Goal: Transaction & Acquisition: Purchase product/service

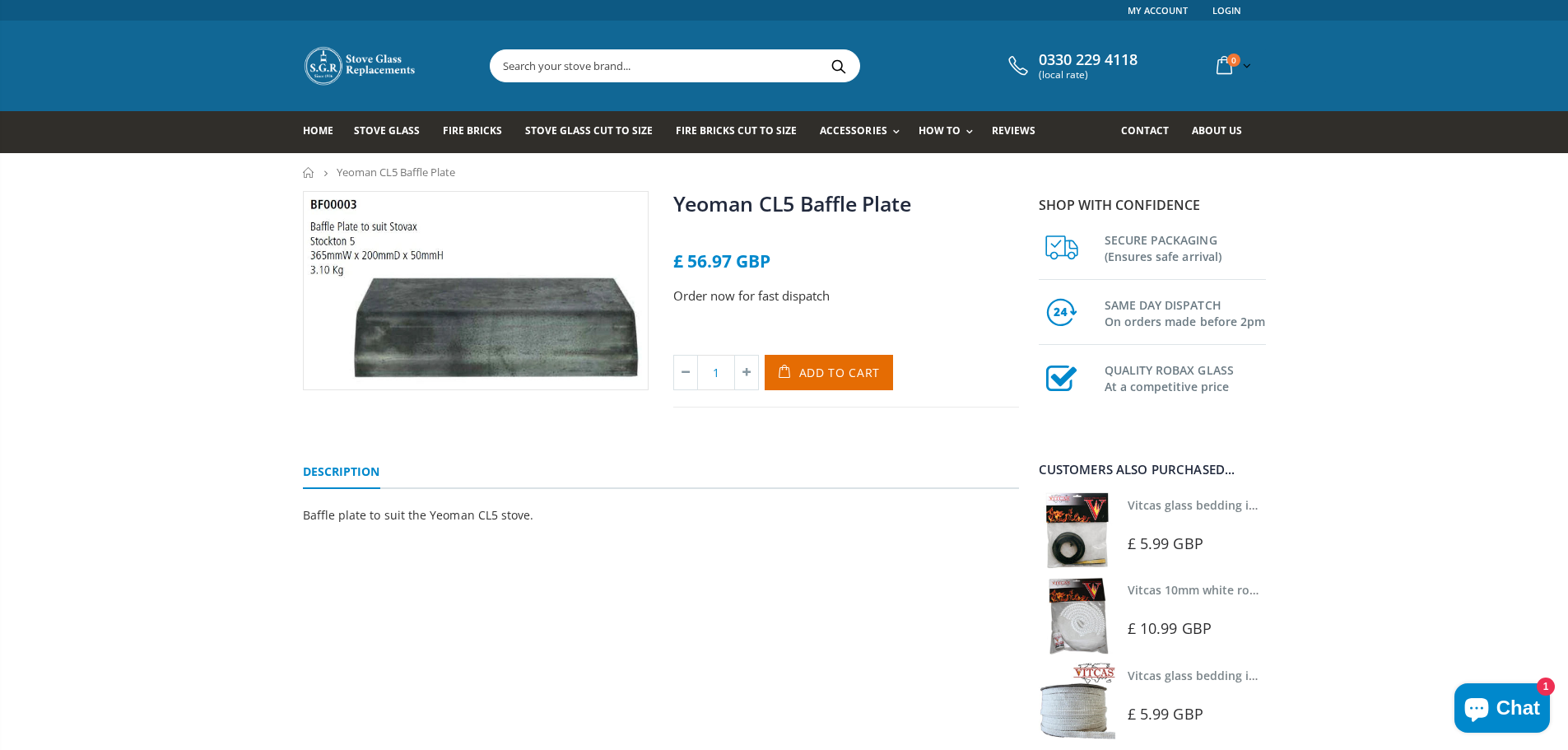
click at [559, 72] on input "text" at bounding box center [767, 65] width 553 height 31
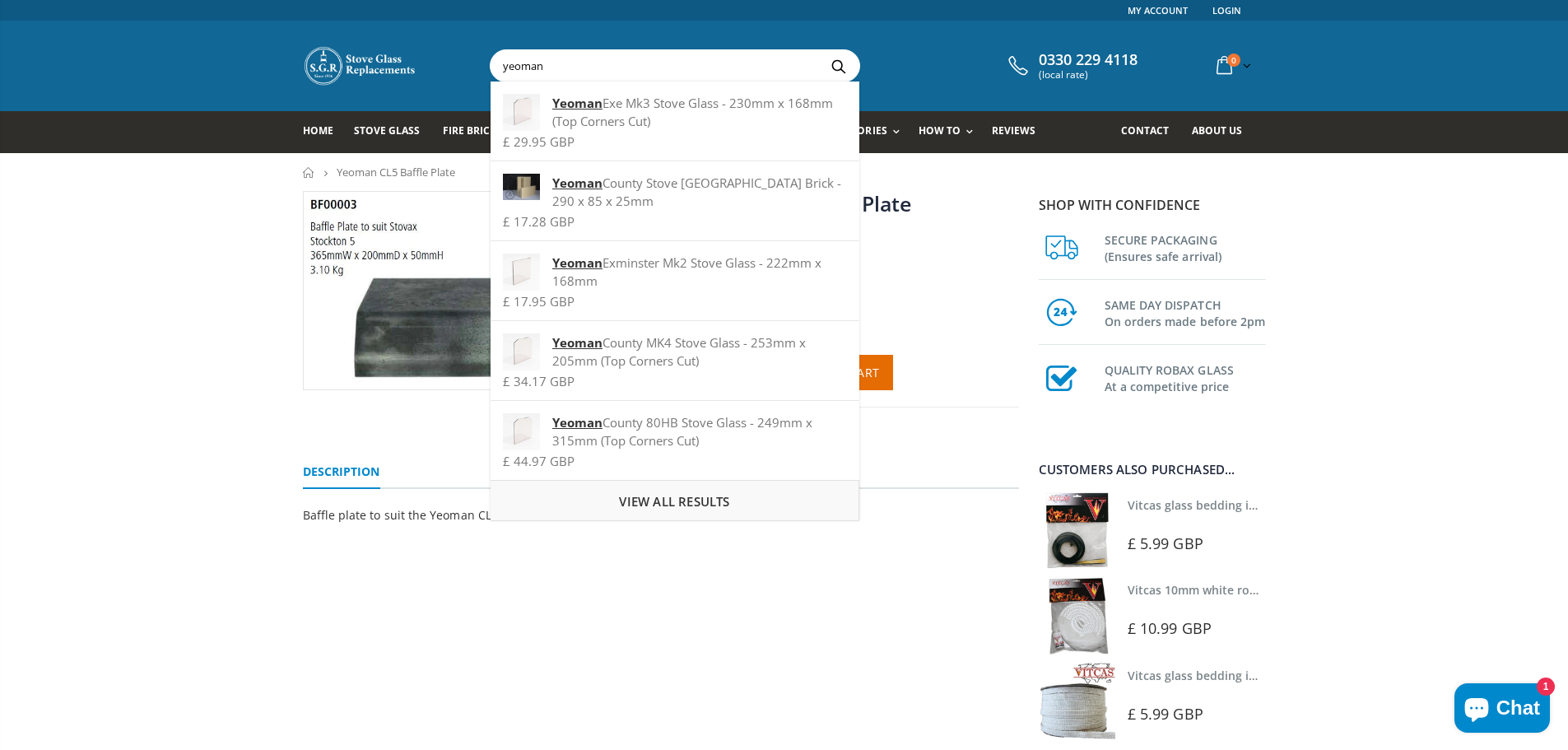
type input "yeoman"
click at [666, 501] on span "View all results" at bounding box center [674, 501] width 110 height 16
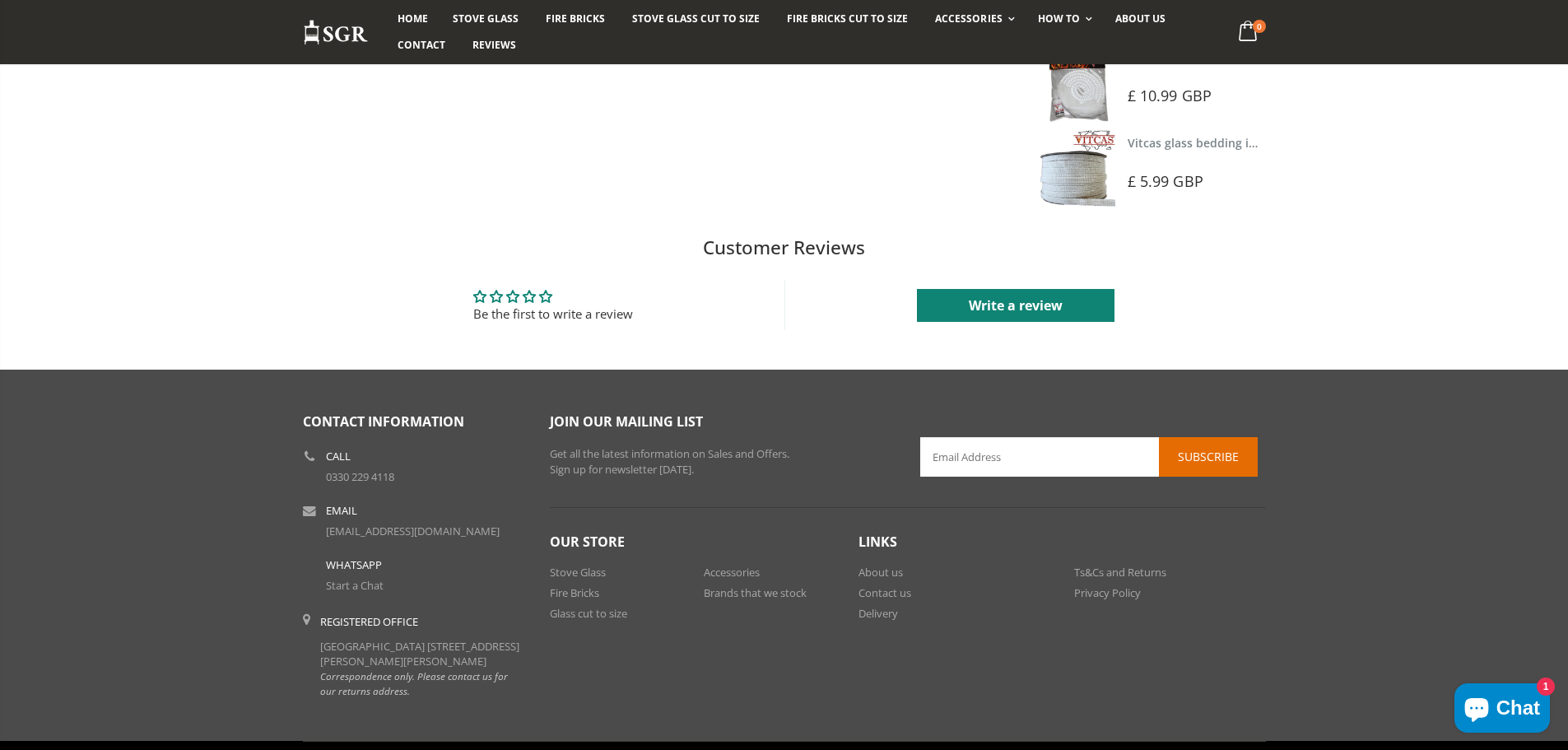
scroll to position [577, 0]
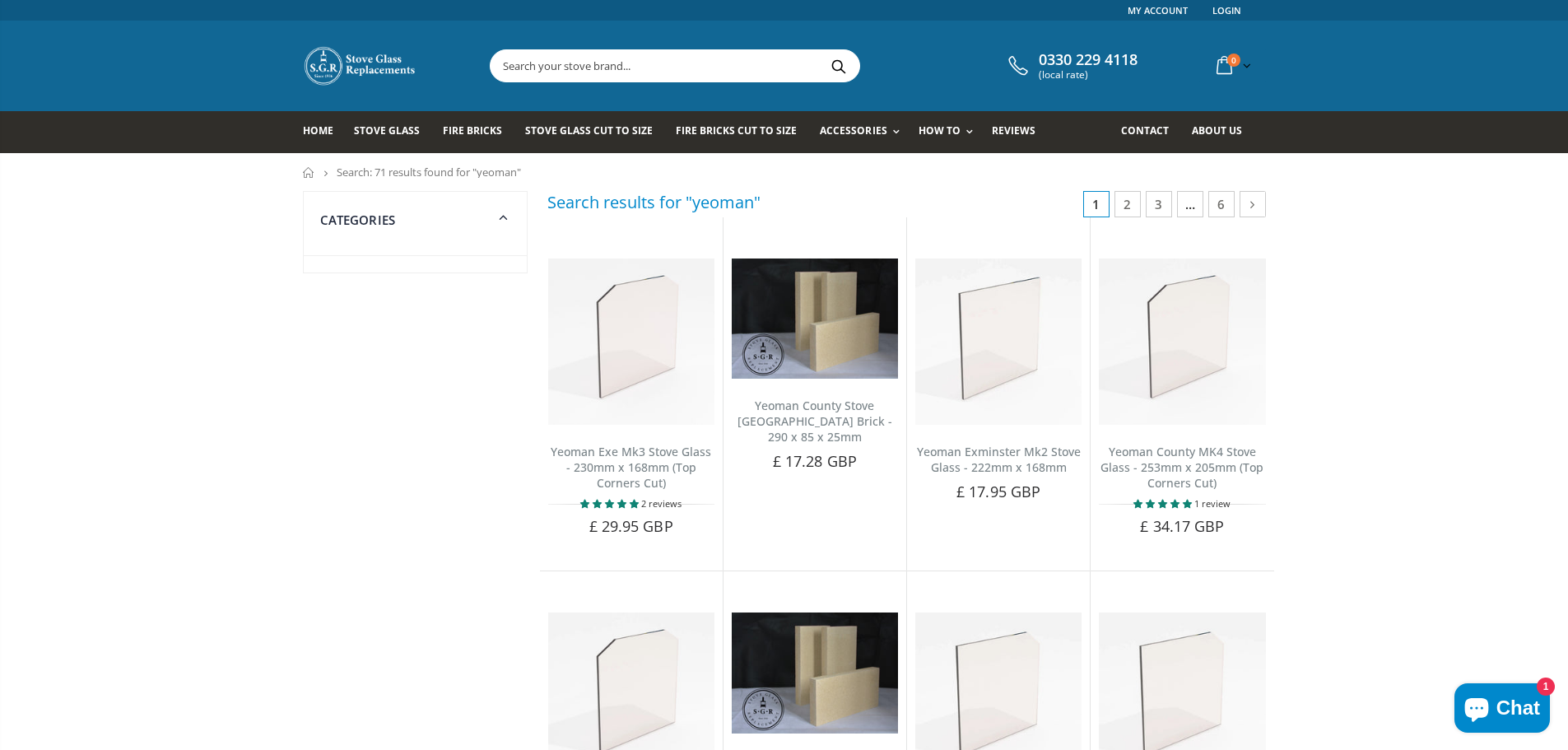
click at [597, 53] on input "text" at bounding box center [767, 65] width 553 height 31
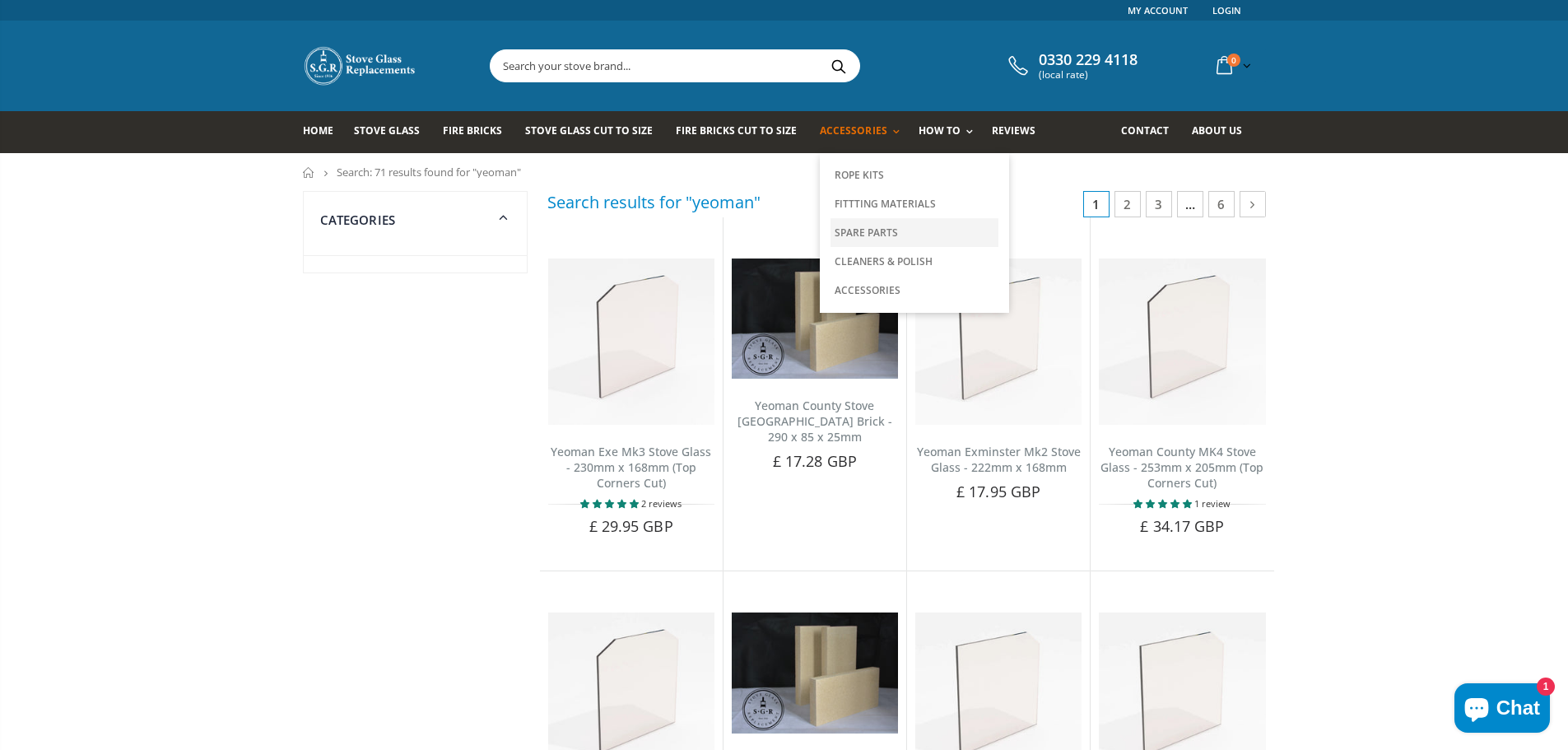
click at [856, 228] on link "Spare Parts" at bounding box center [915, 232] width 168 height 29
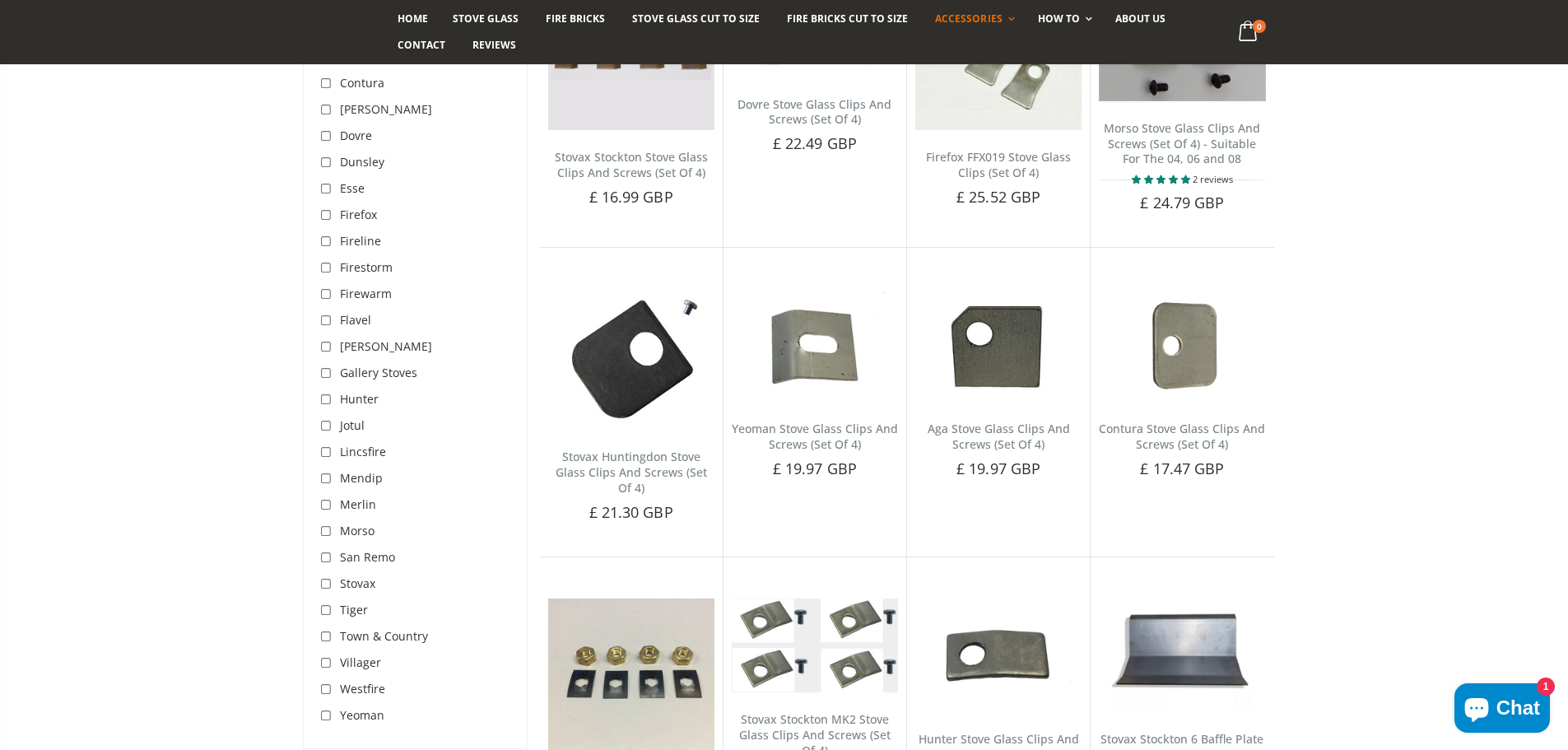
scroll to position [577, 0]
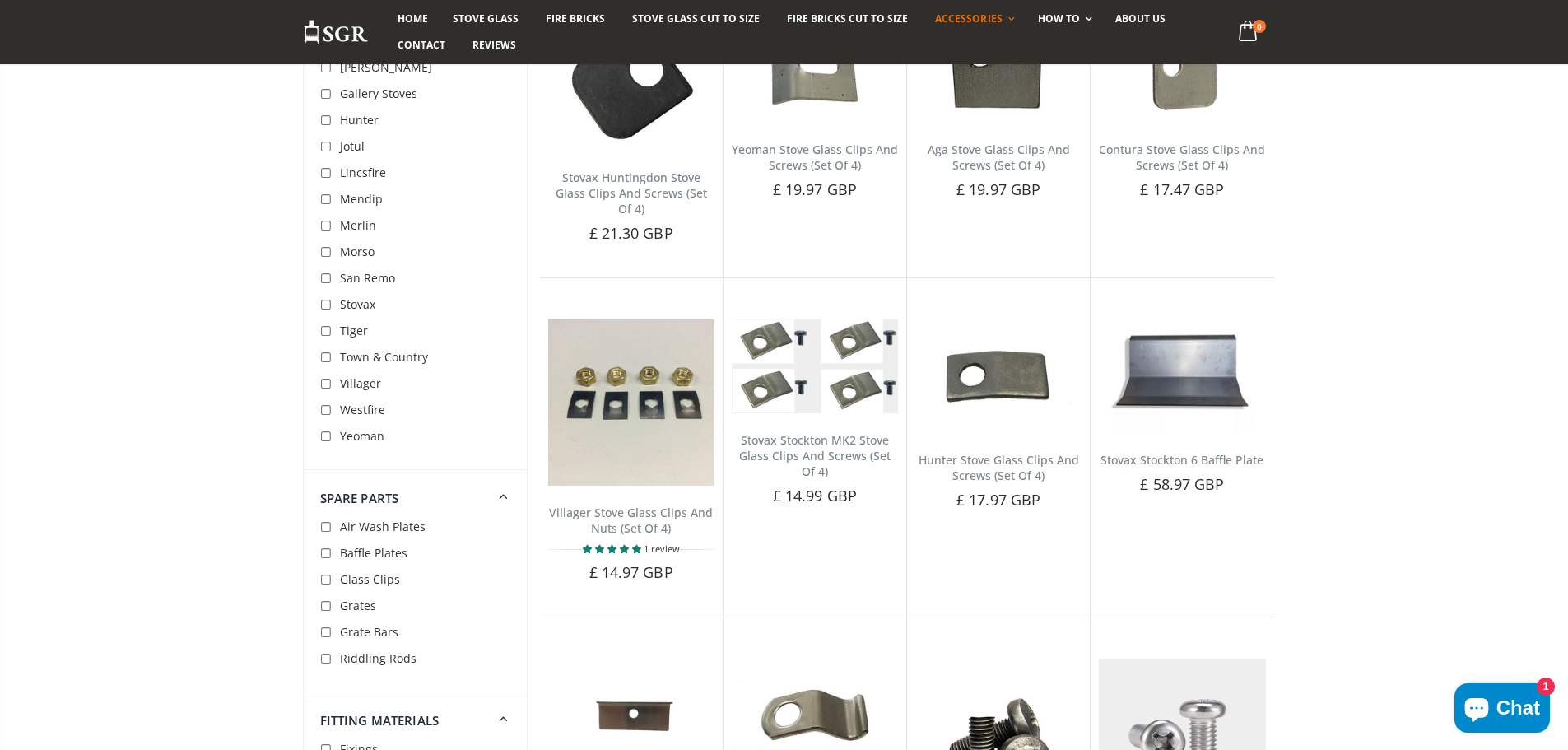
click at [356, 445] on div "Yeoman" at bounding box center [352, 435] width 64 height 26
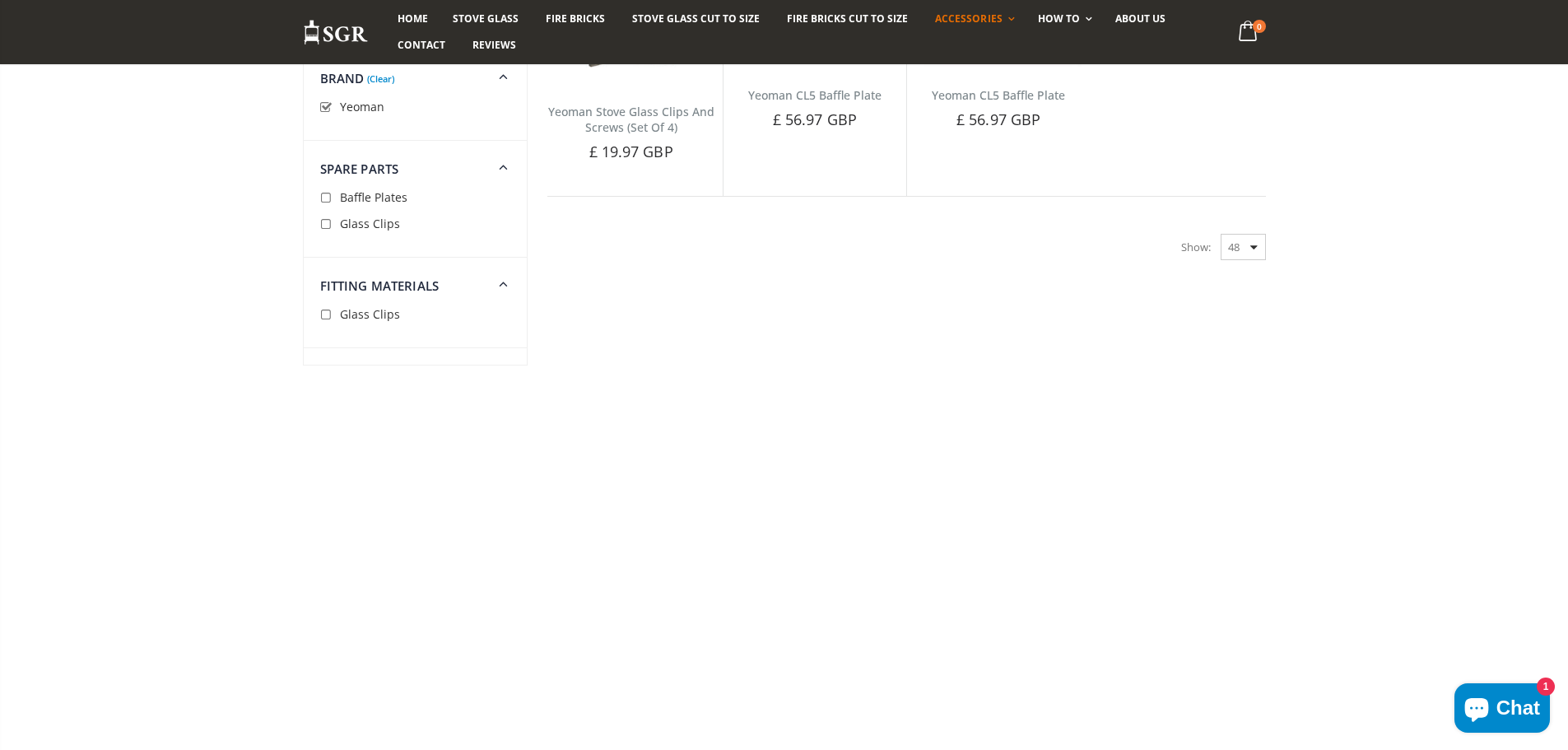
scroll to position [192, 0]
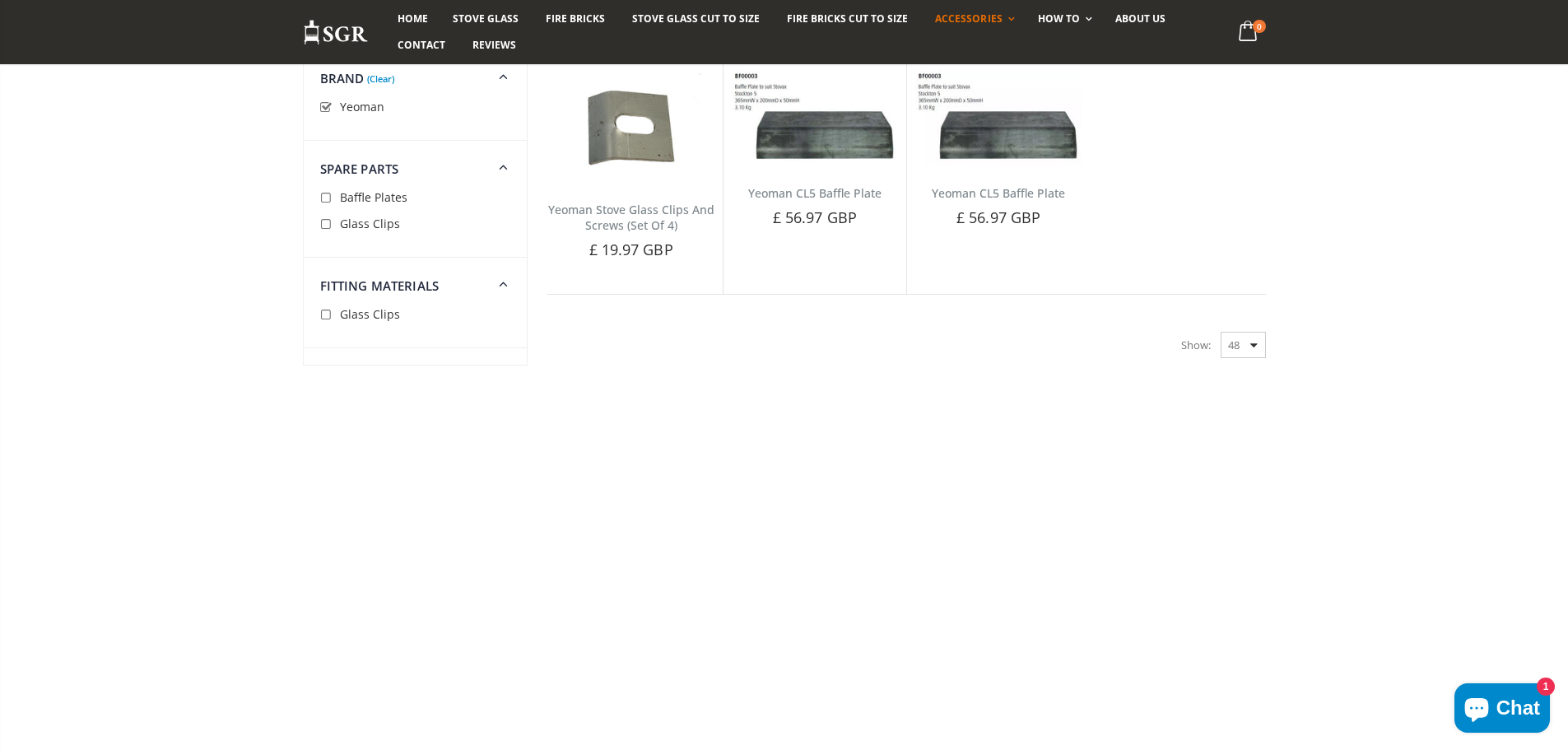
click at [325, 201] on input "checkbox" at bounding box center [328, 198] width 16 height 16
checkbox input "true"
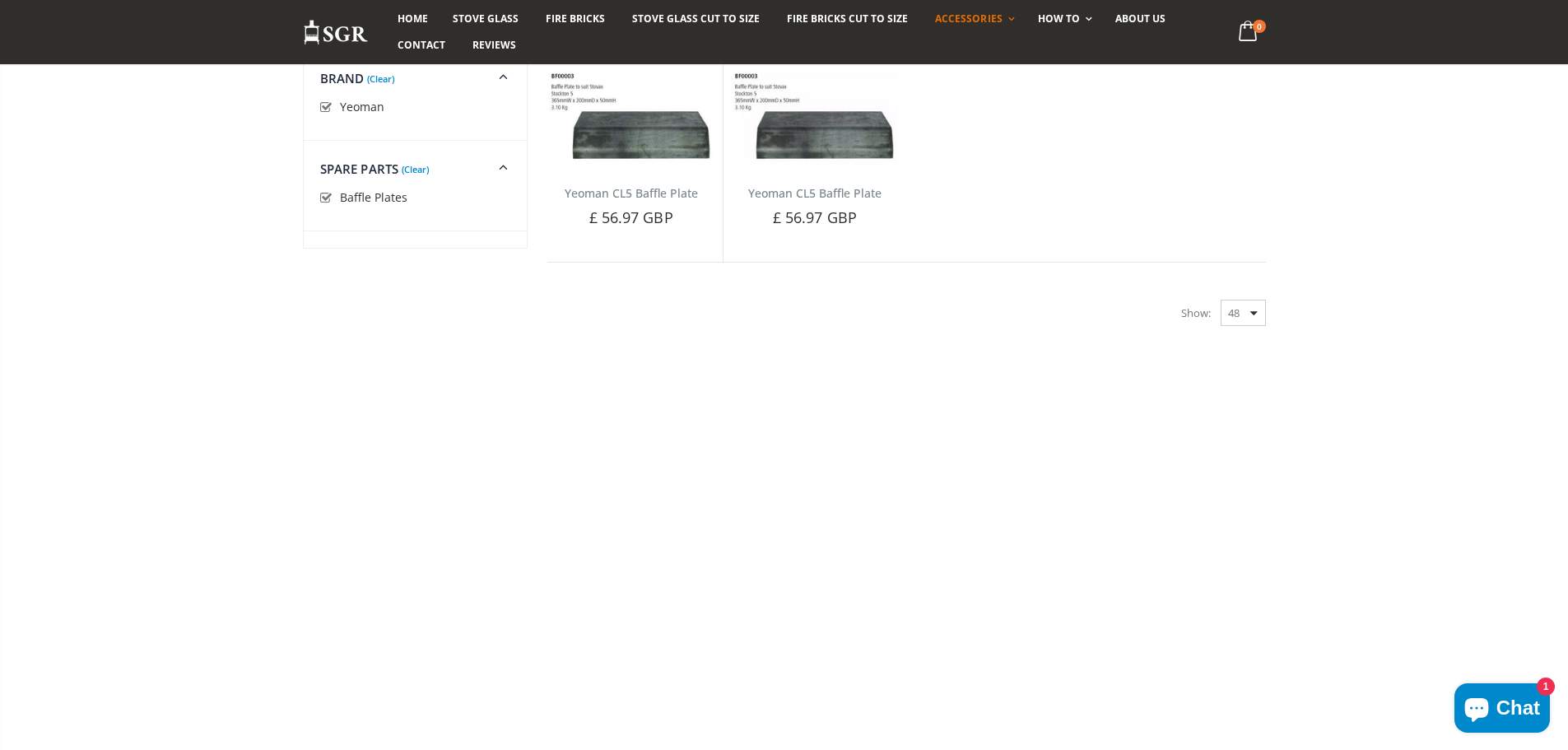
scroll to position [109, 0]
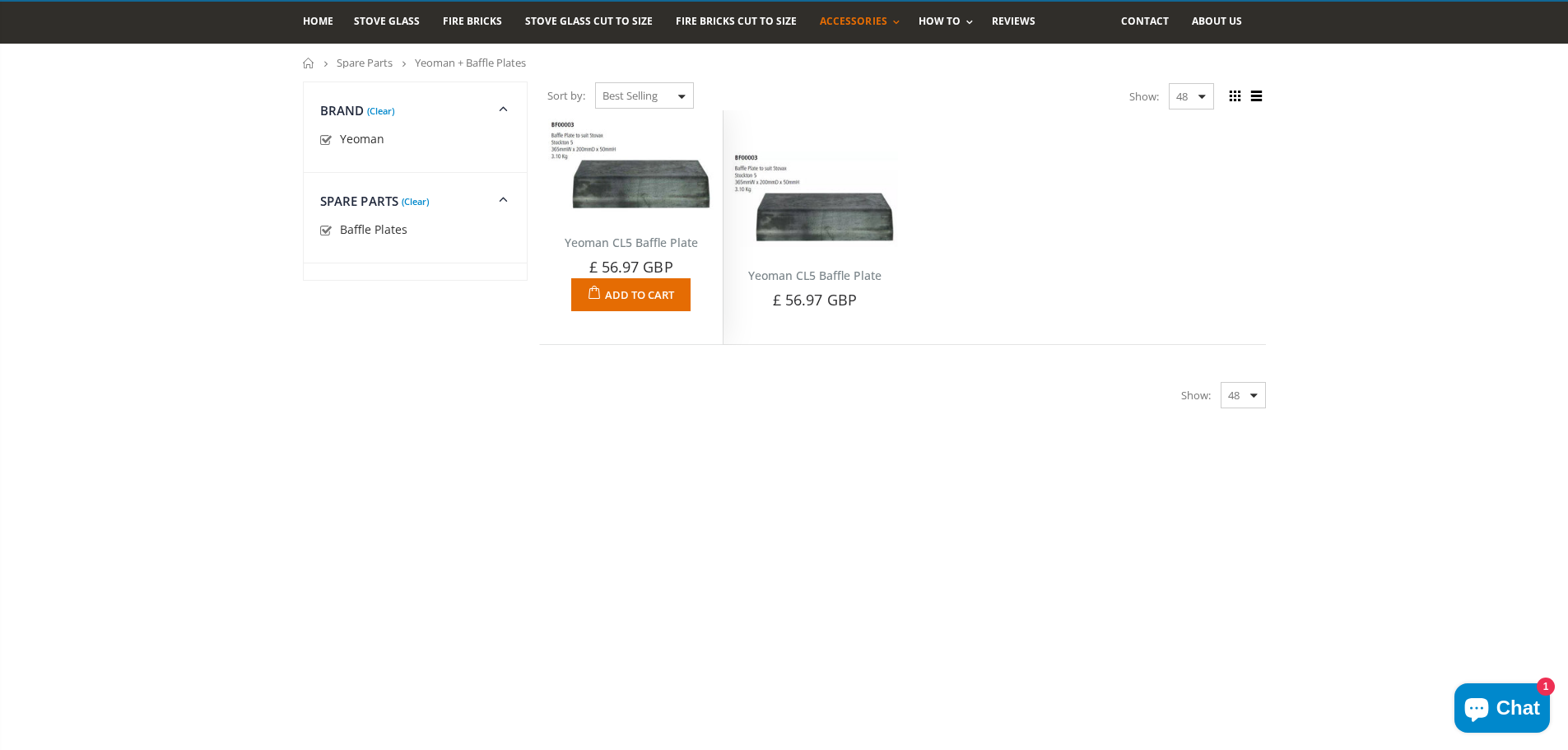
click at [629, 154] on img at bounding box center [631, 166] width 166 height 96
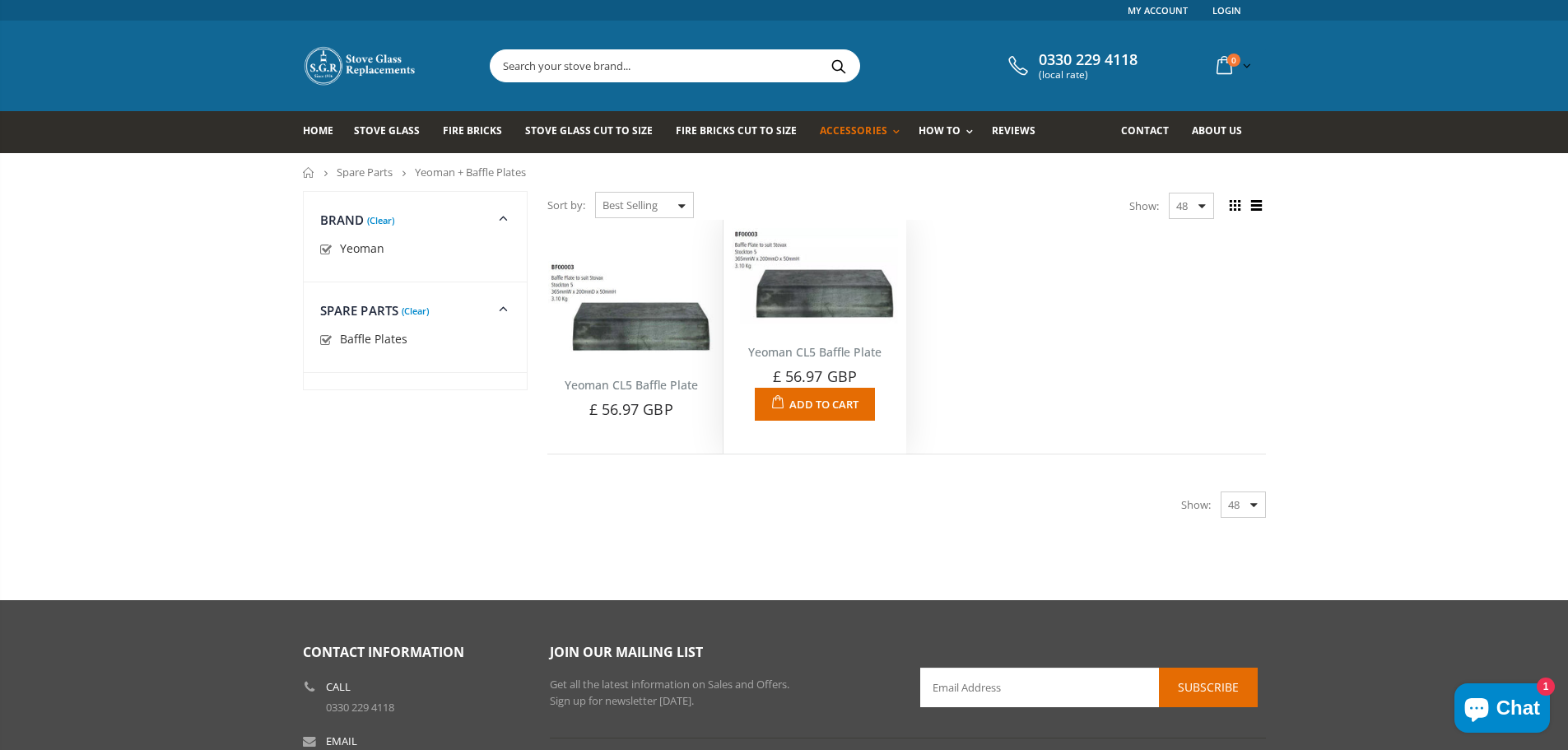
scroll to position [109, 0]
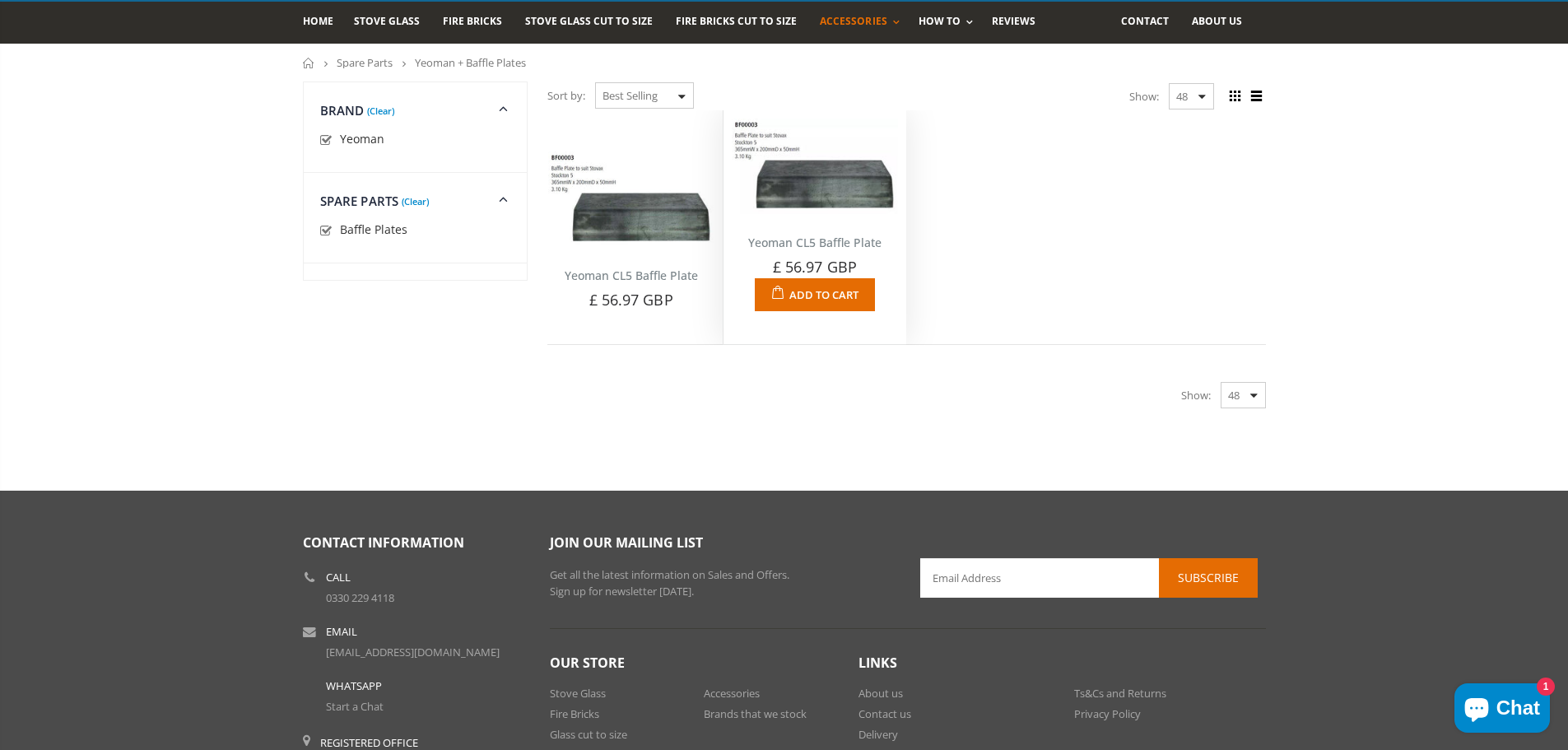
click at [783, 151] on img at bounding box center [815, 166] width 166 height 96
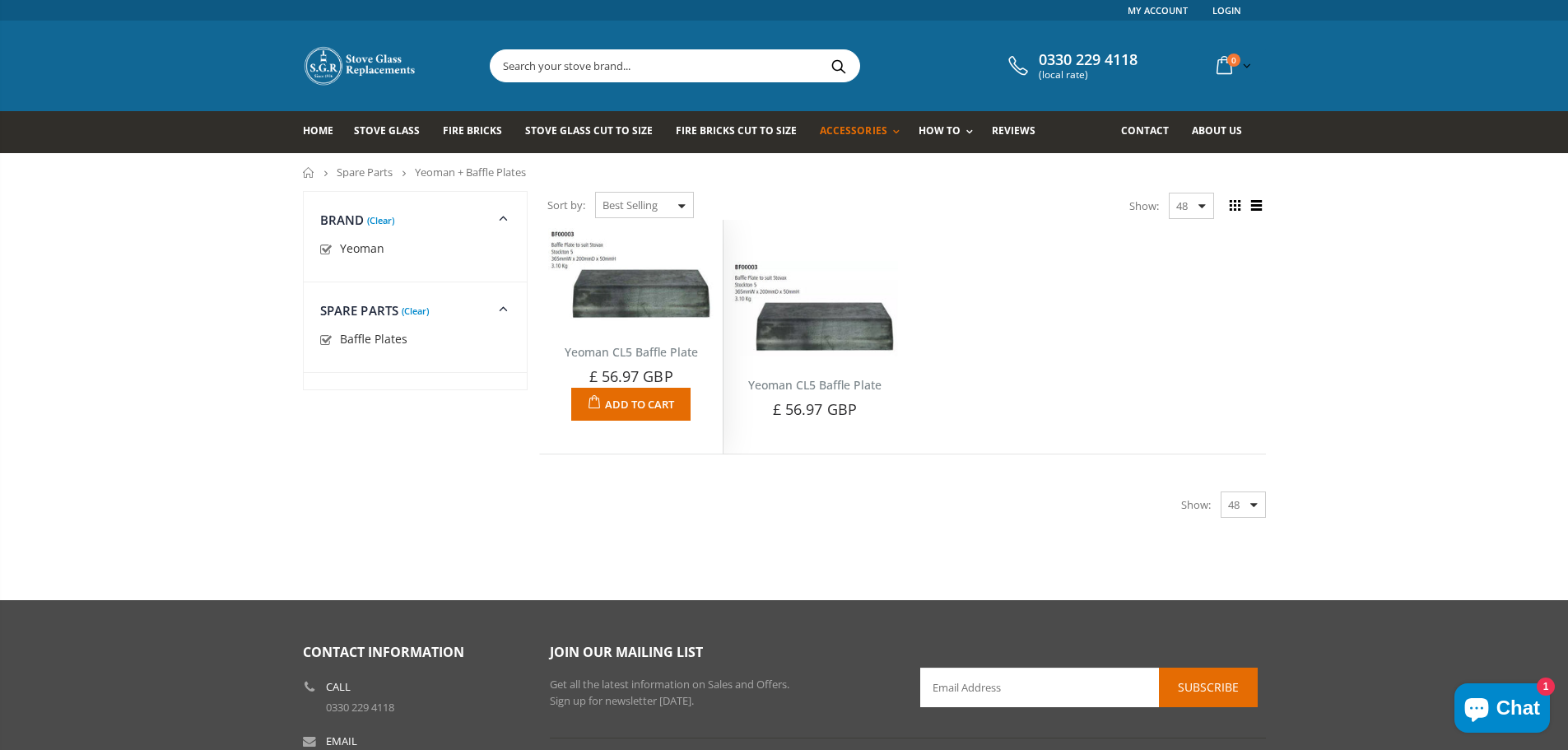
scroll to position [109, 0]
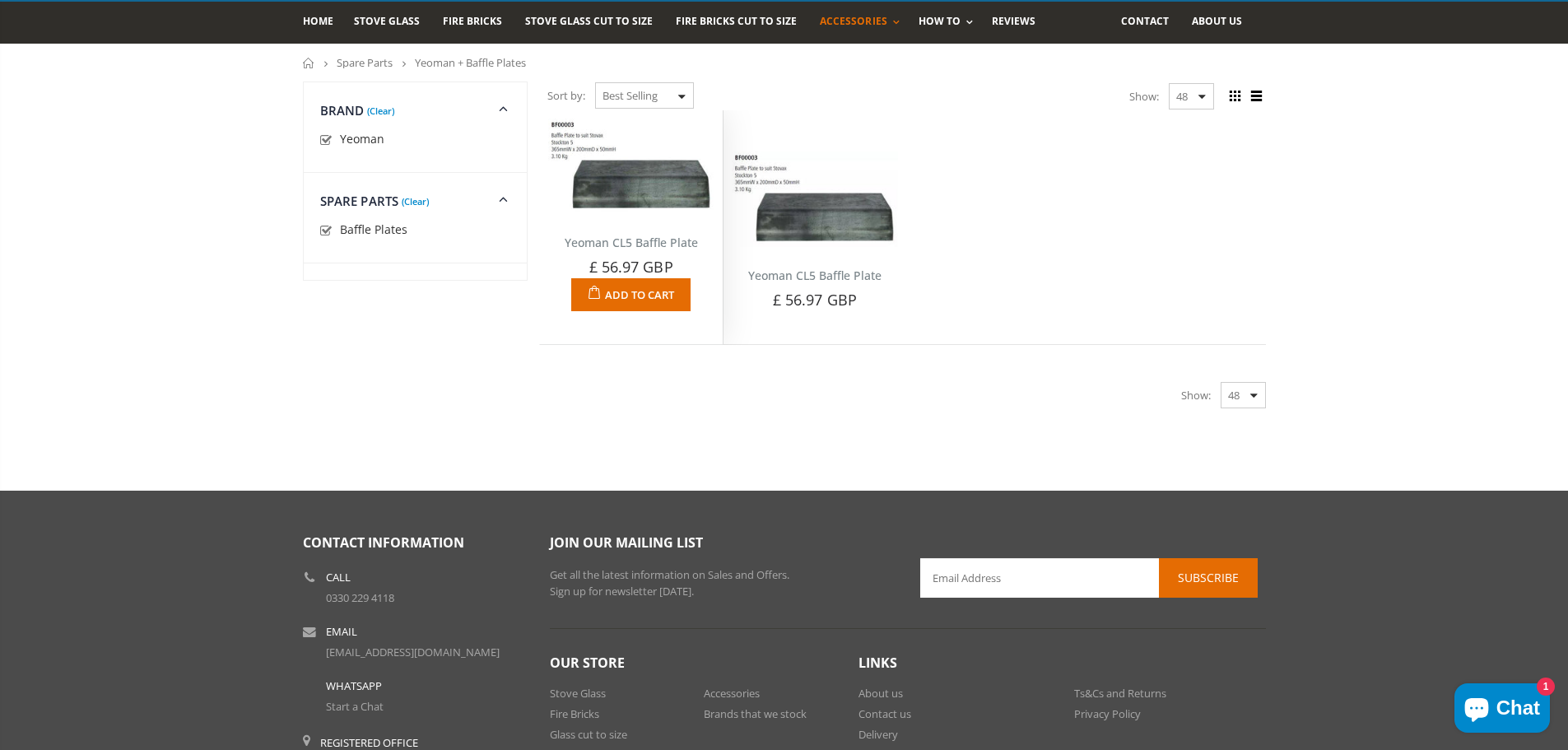
click at [662, 218] on div "Yeoman CL5 Baffle Plate No reviews Baffle plate to suit the Yeoman CL5 stove. £…" at bounding box center [631, 262] width 182 height 97
click at [634, 198] on img at bounding box center [631, 166] width 166 height 96
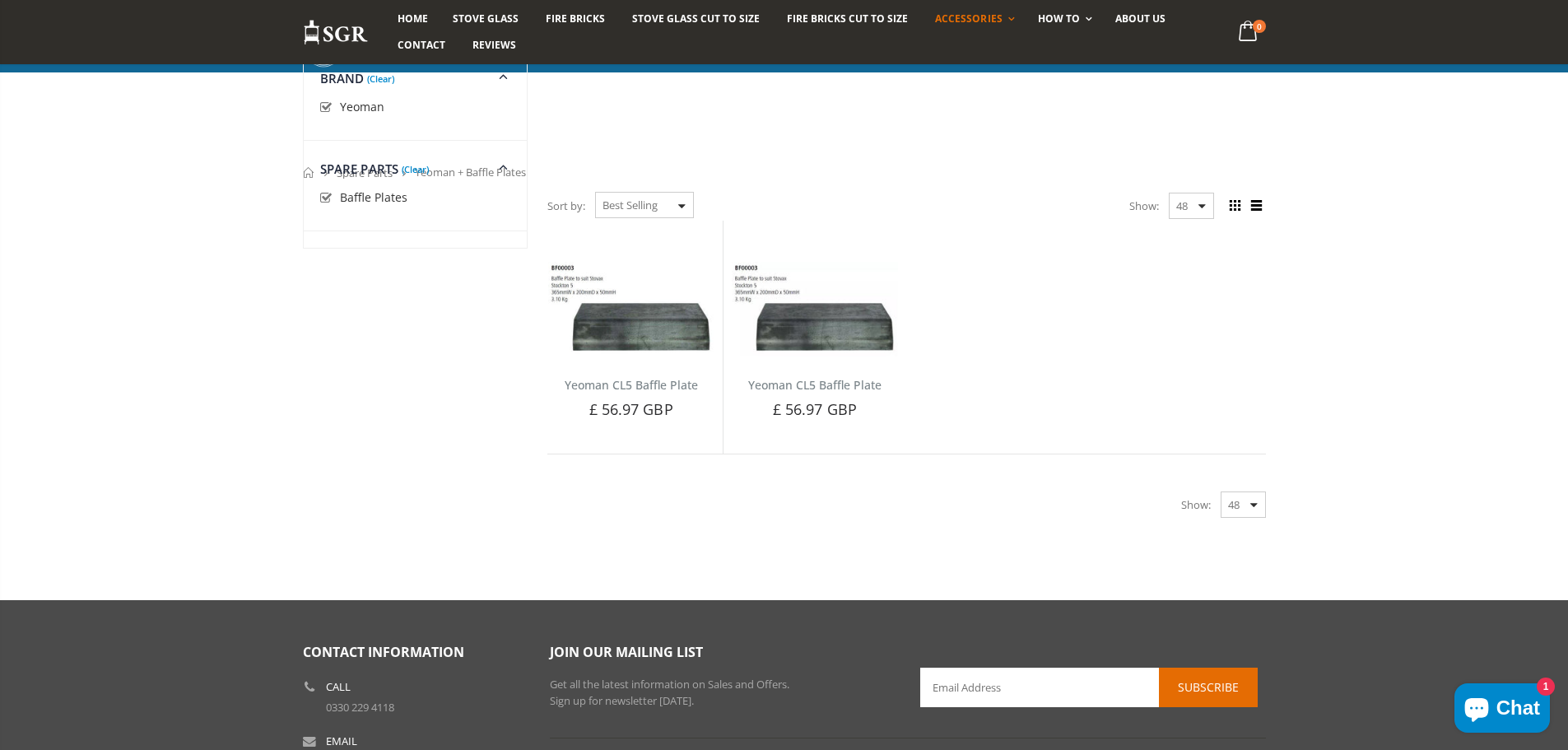
scroll to position [192, 0]
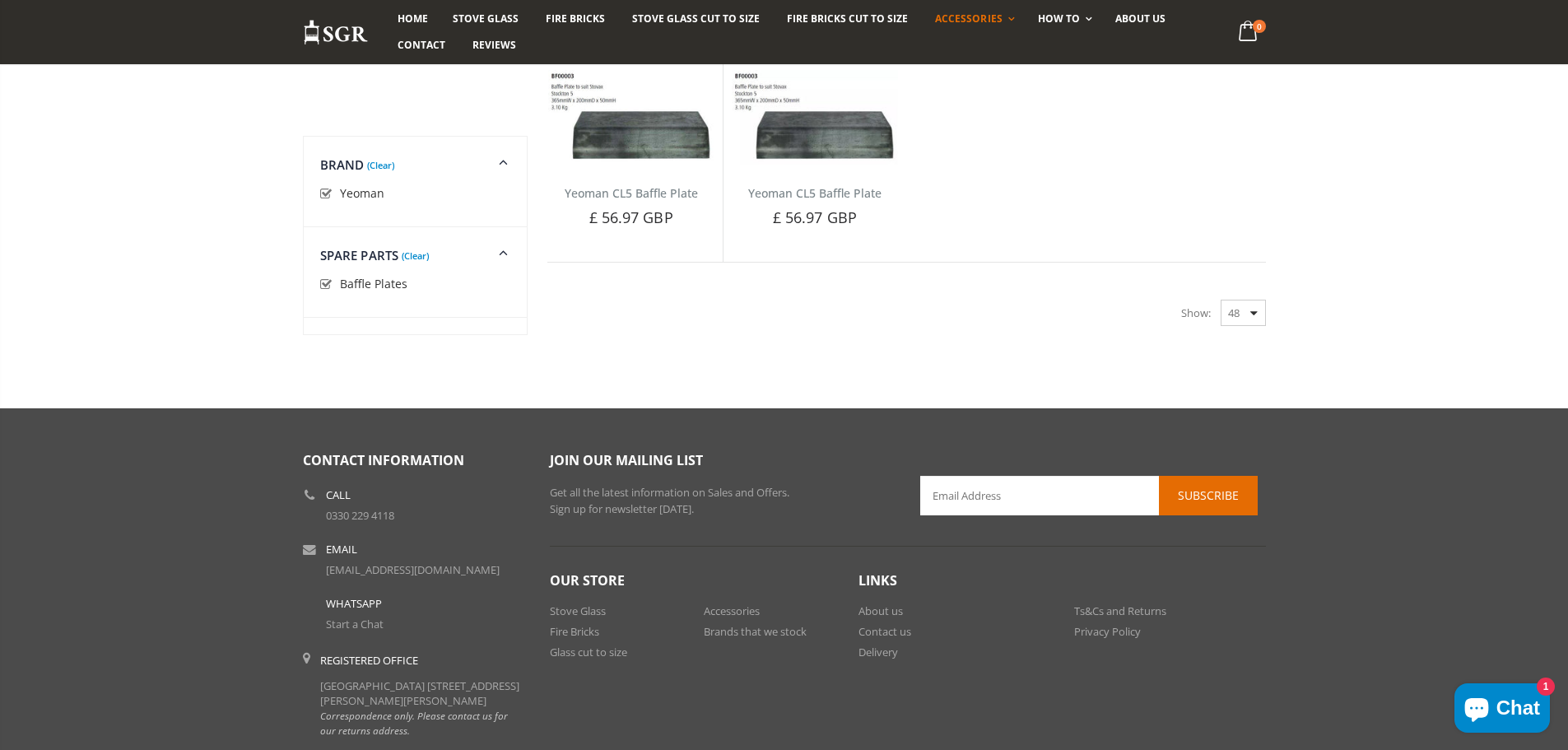
scroll to position [299, 0]
